Goal: Transaction & Acquisition: Subscribe to service/newsletter

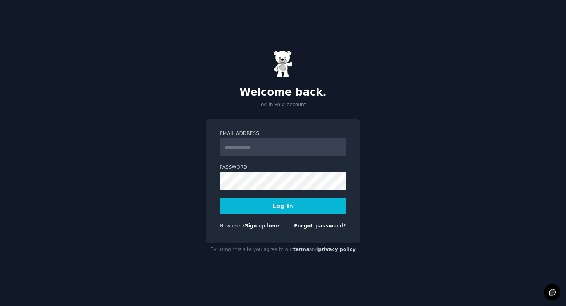
click at [249, 144] on input "Email Address" at bounding box center [283, 146] width 127 height 17
type input "**********"
click at [220, 198] on button "Log In" at bounding box center [283, 206] width 127 height 17
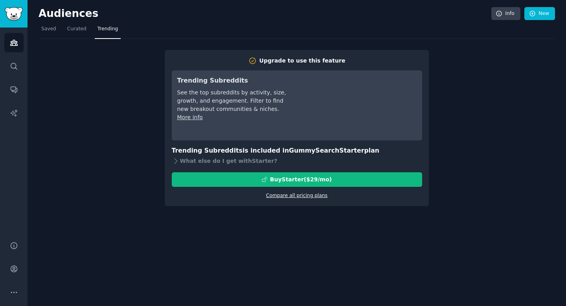
click at [313, 197] on link "Compare all pricing plans" at bounding box center [296, 196] width 61 height 6
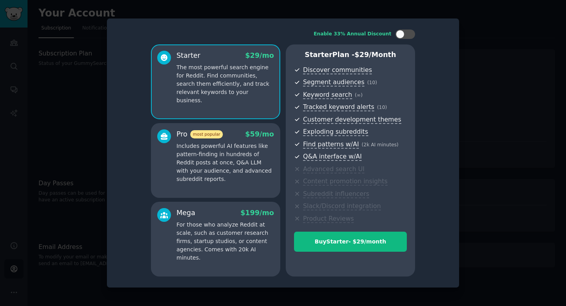
click at [255, 159] on p "Includes powerful AI features like pattern-finding in hundreds of Reddit posts …" at bounding box center [226, 162] width 98 height 41
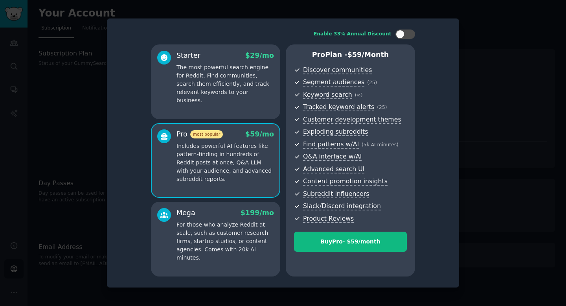
click at [252, 228] on p "For those who analyze Reddit at scale, such as customer research firms, startup…" at bounding box center [226, 241] width 98 height 41
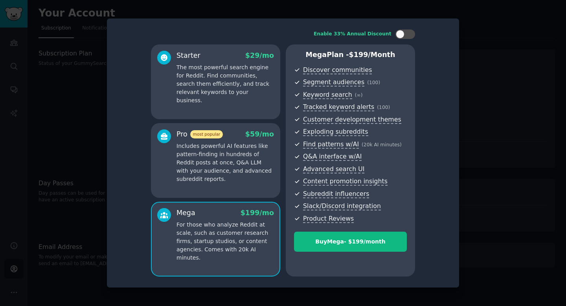
click at [243, 184] on div "Pro most popular $ 59 /mo Includes powerful AI features like pattern-finding in…" at bounding box center [215, 160] width 129 height 75
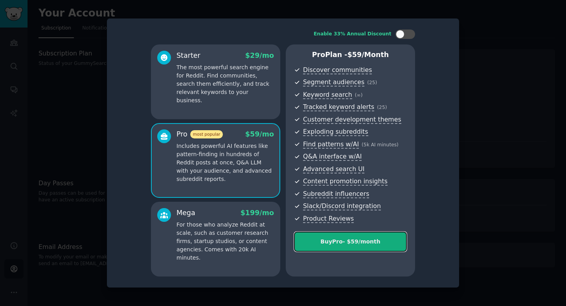
click at [322, 243] on div "Buy Pro - $ 59 /month" at bounding box center [351, 242] width 112 height 8
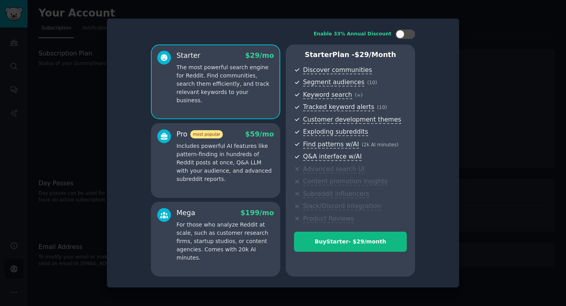
click at [77, 96] on div at bounding box center [283, 153] width 566 height 306
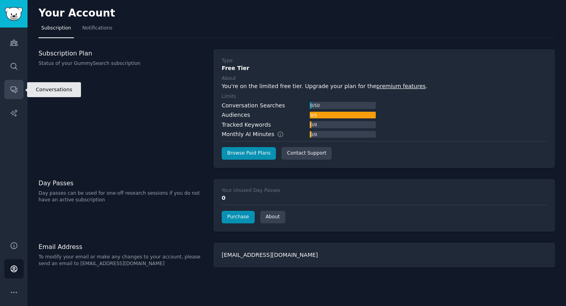
click at [11, 88] on icon "Sidebar" at bounding box center [14, 89] width 8 height 8
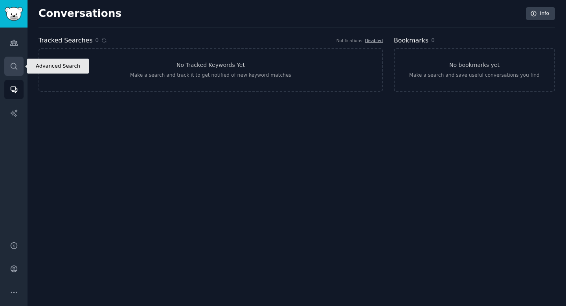
click at [12, 73] on link "Search" at bounding box center [13, 66] width 19 height 19
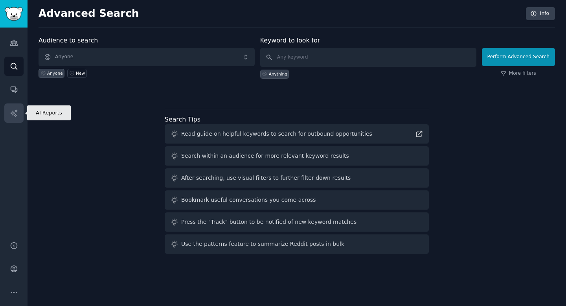
click at [17, 115] on icon "Sidebar" at bounding box center [14, 113] width 8 height 8
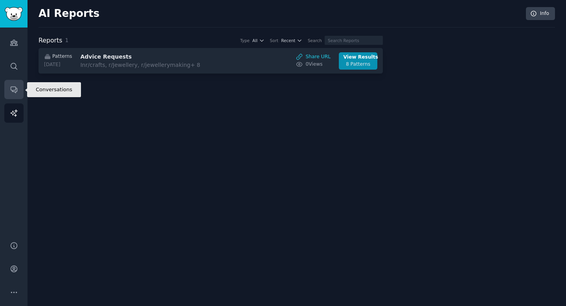
click at [11, 87] on icon "Sidebar" at bounding box center [14, 90] width 6 height 6
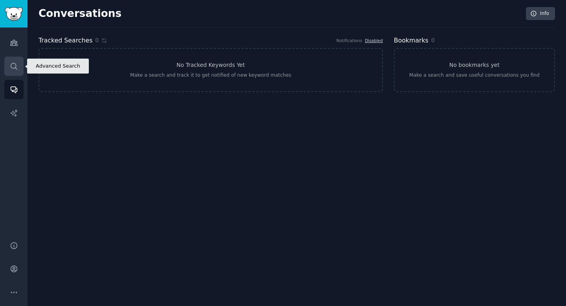
click at [16, 63] on icon "Sidebar" at bounding box center [14, 66] width 8 height 8
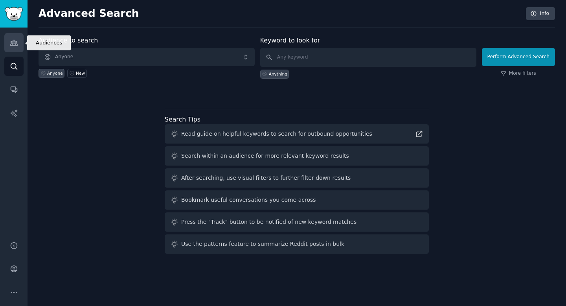
click at [17, 40] on icon "Sidebar" at bounding box center [14, 43] width 8 height 8
